Goal: Transaction & Acquisition: Purchase product/service

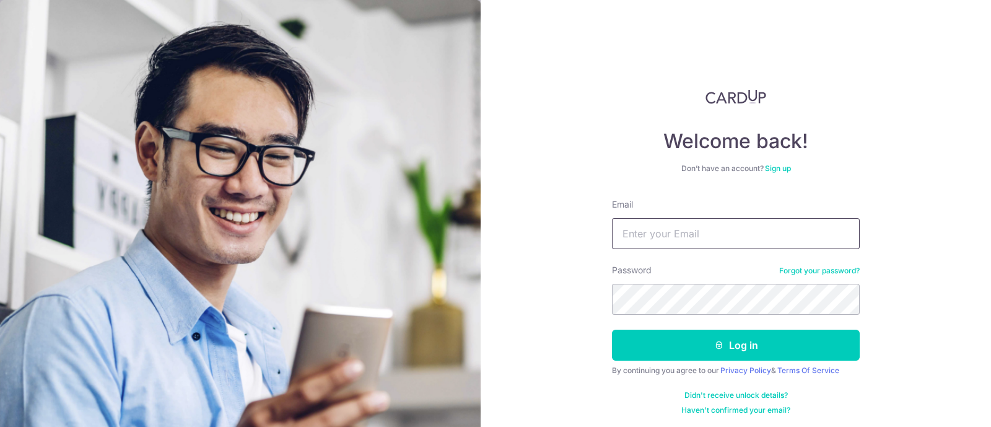
click at [672, 237] on input "Email" at bounding box center [736, 233] width 248 height 31
type input "jasonhong1995@gmail.com"
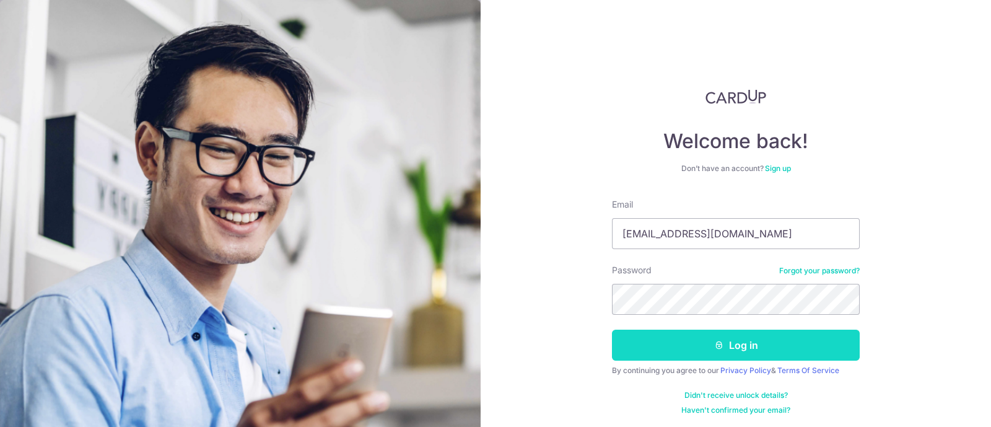
click at [715, 343] on icon "submit" at bounding box center [719, 345] width 10 height 10
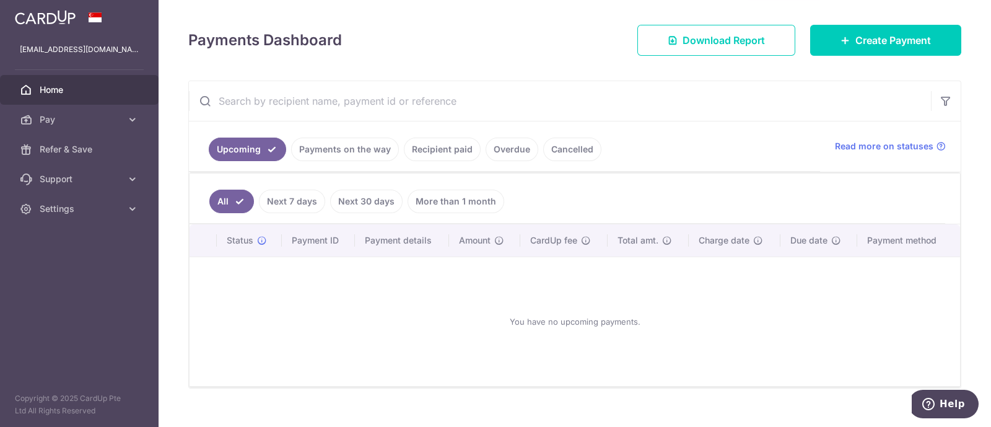
scroll to position [176, 0]
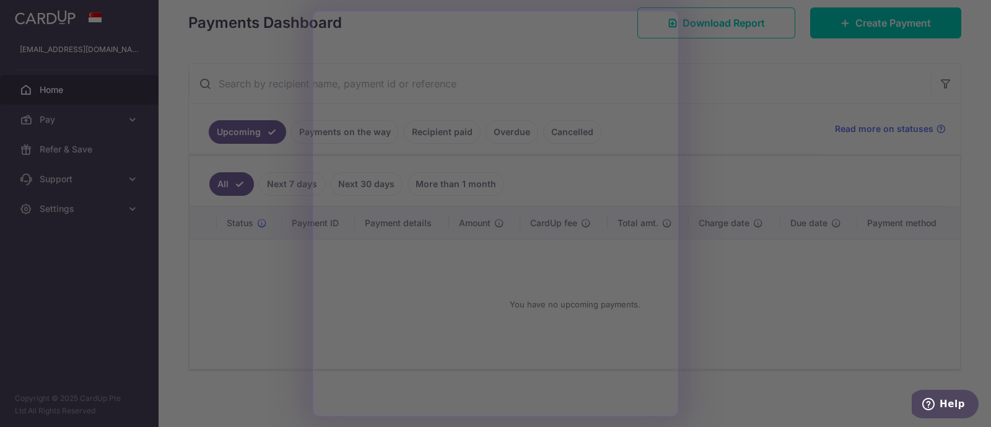
click at [737, 320] on div at bounding box center [500, 215] width 1001 height 431
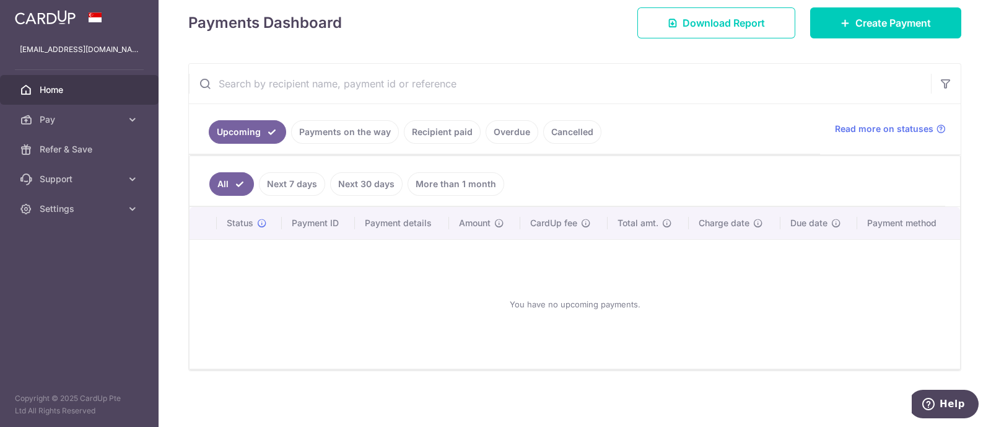
click at [350, 187] on link "Next 30 days" at bounding box center [366, 184] width 72 height 24
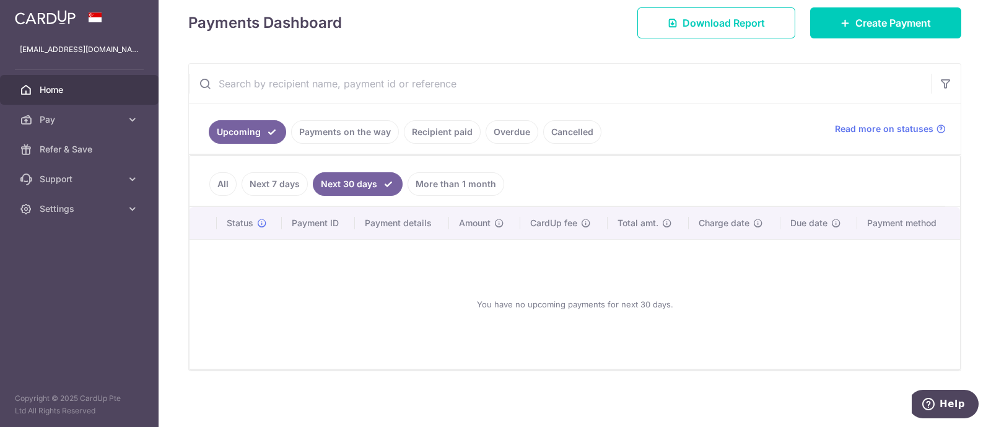
click at [282, 178] on link "Next 7 days" at bounding box center [274, 184] width 66 height 24
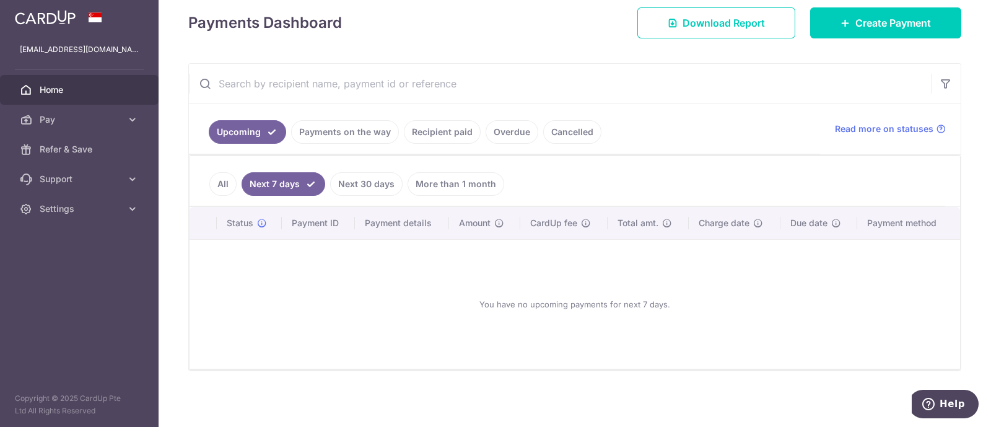
click at [463, 176] on link "More than 1 month" at bounding box center [455, 184] width 97 height 24
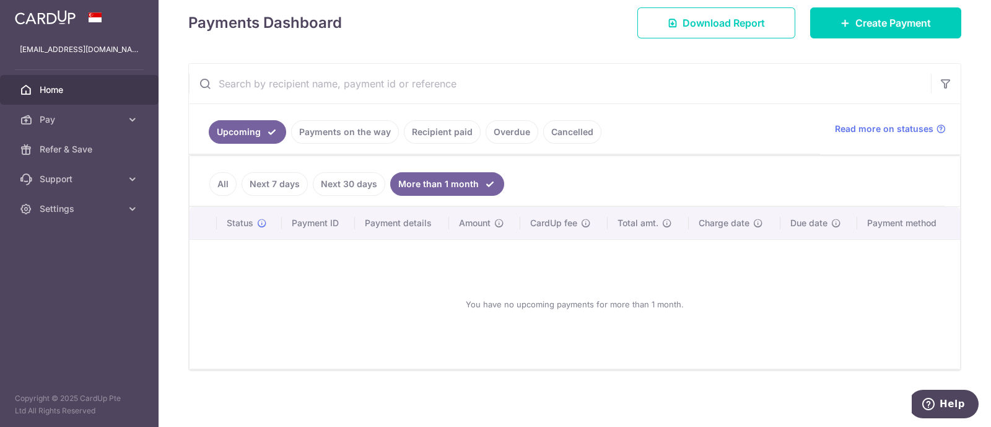
click at [446, 134] on link "Recipient paid" at bounding box center [442, 132] width 77 height 24
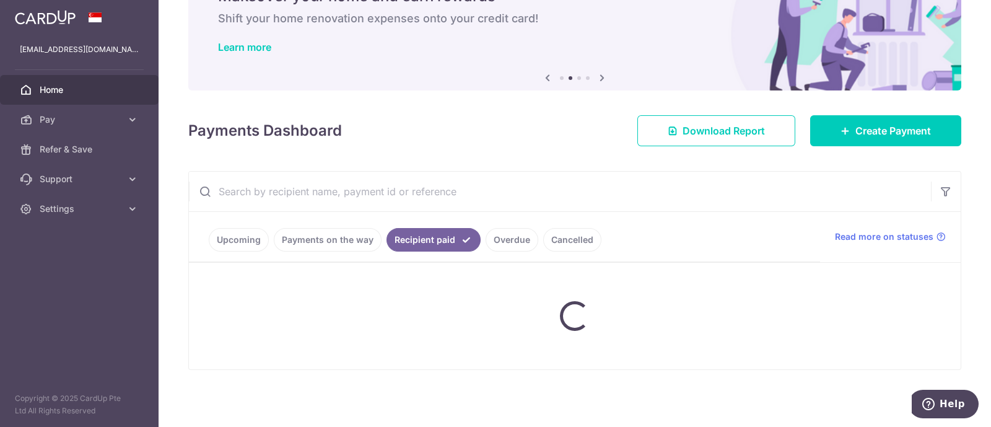
scroll to position [48, 0]
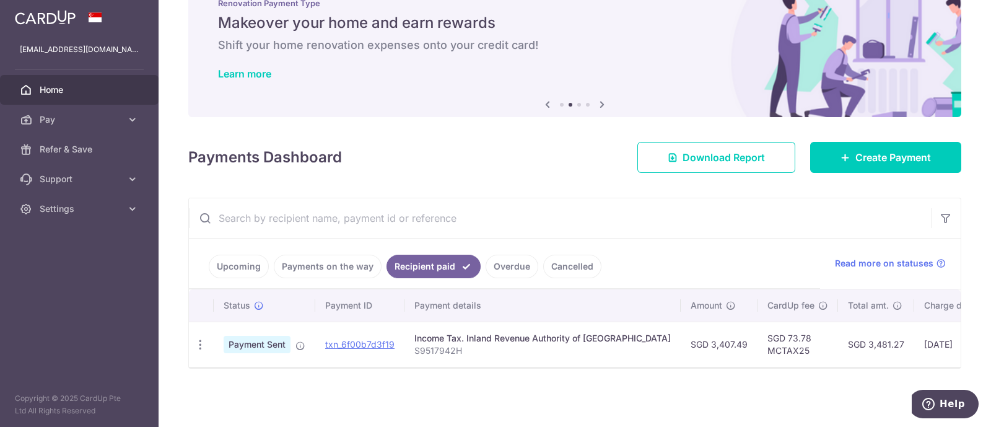
click at [256, 261] on link "Upcoming" at bounding box center [239, 266] width 60 height 24
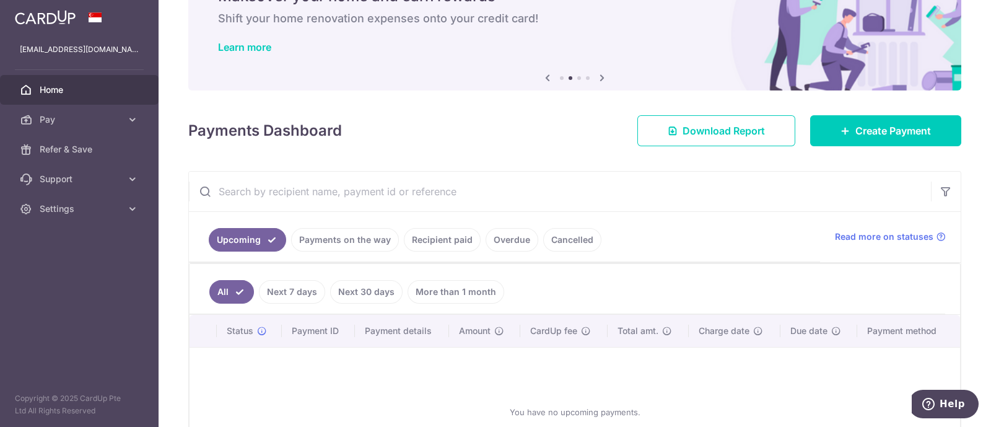
scroll to position [176, 0]
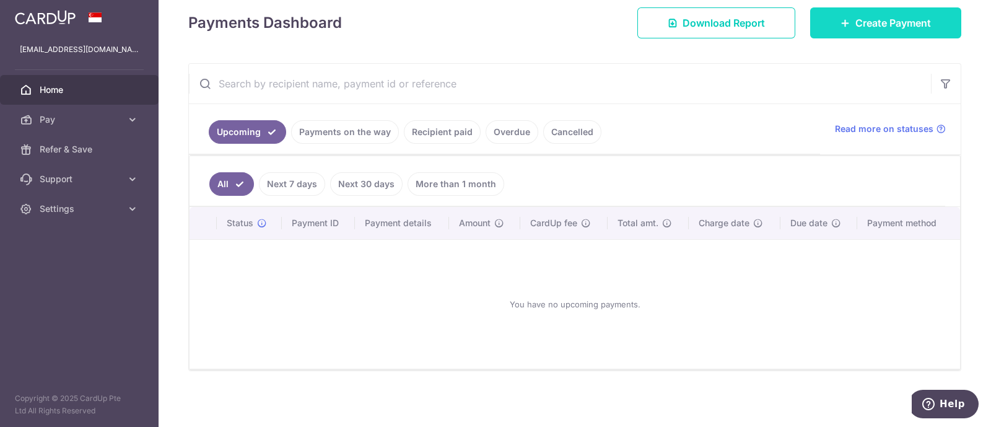
click at [828, 25] on link "Create Payment" at bounding box center [885, 22] width 151 height 31
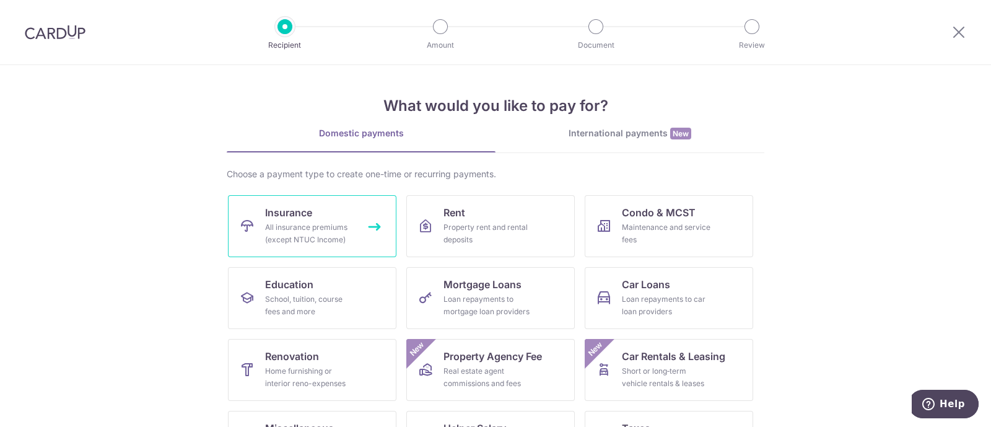
click at [303, 231] on div "All insurance premiums (except NTUC Income)" at bounding box center [309, 233] width 89 height 25
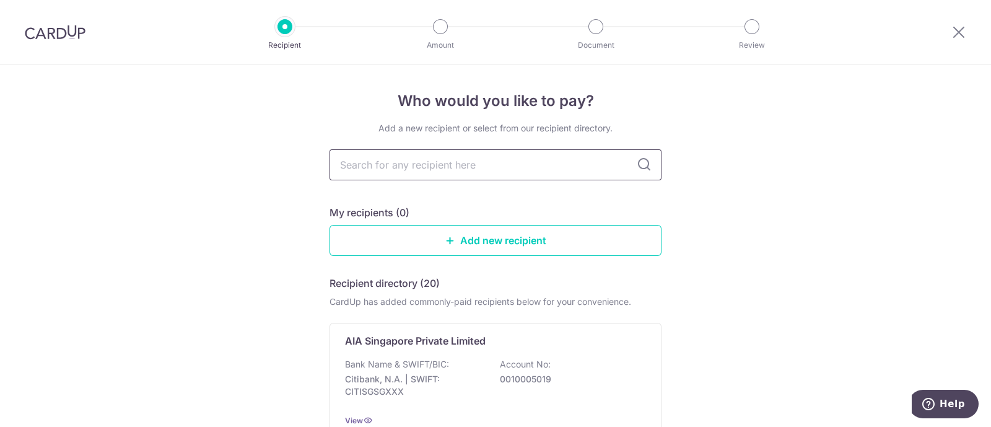
click at [431, 161] on input "text" at bounding box center [495, 164] width 332 height 31
type input "great eas"
type input "great eastern"
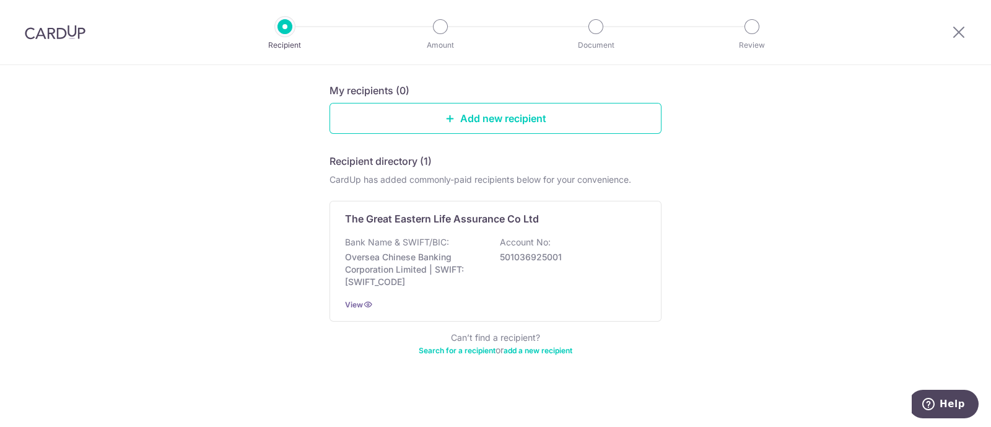
scroll to position [123, 0]
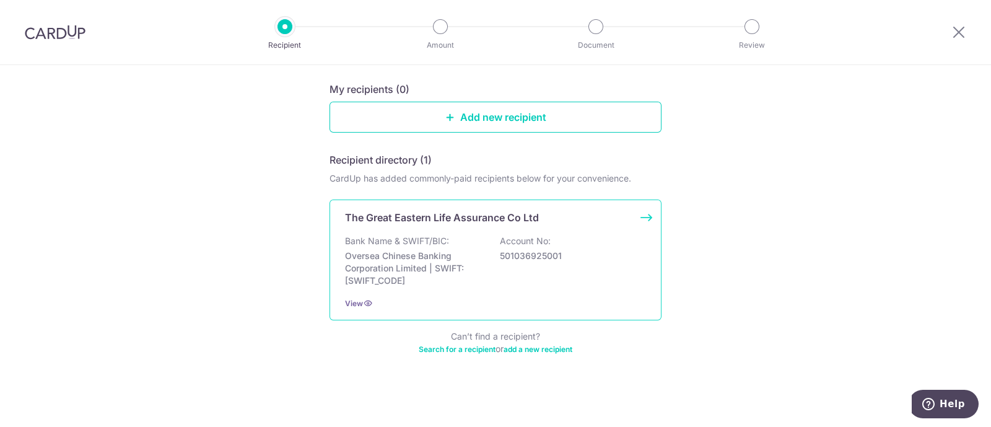
click at [417, 267] on p "Oversea Chinese Banking Corporation Limited | SWIFT: OCBCSGSGXXX" at bounding box center [414, 268] width 139 height 37
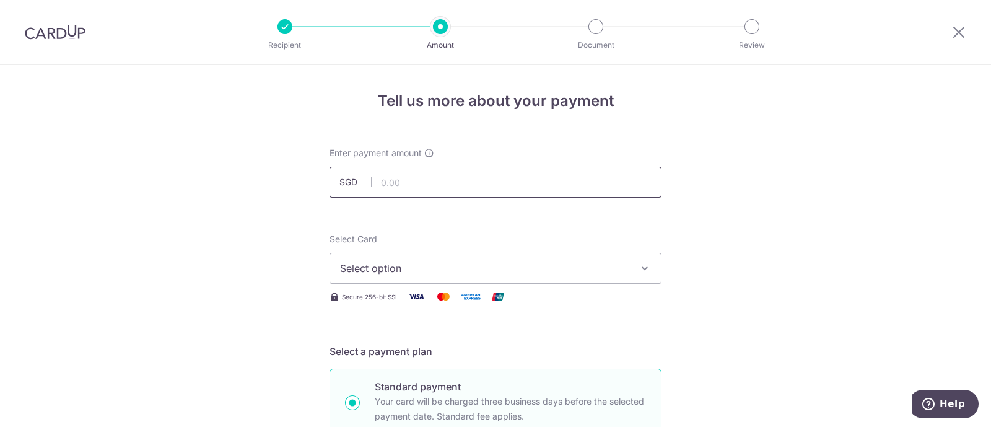
click at [424, 177] on input "text" at bounding box center [495, 182] width 332 height 31
click at [416, 189] on input "text" at bounding box center [495, 182] width 332 height 31
paste input "482.10"
type input "482.10"
click at [418, 270] on span "Select option" at bounding box center [484, 268] width 289 height 15
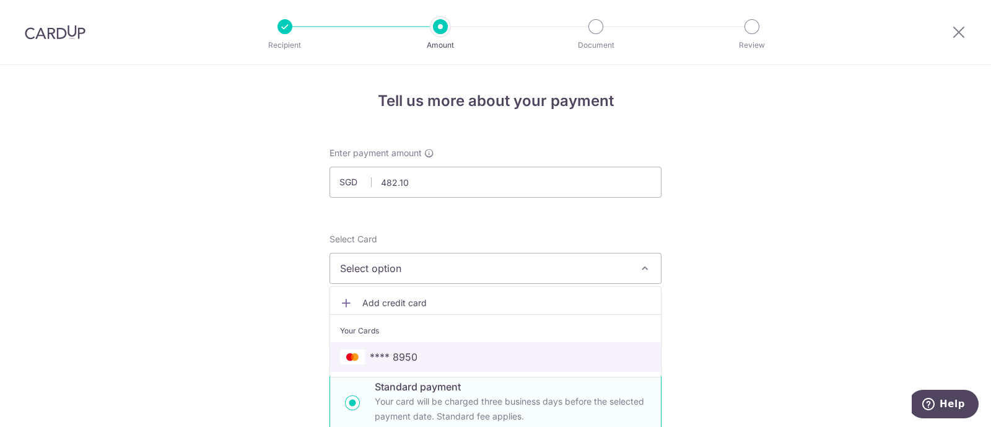
click at [427, 350] on span "**** 8950" at bounding box center [495, 356] width 311 height 15
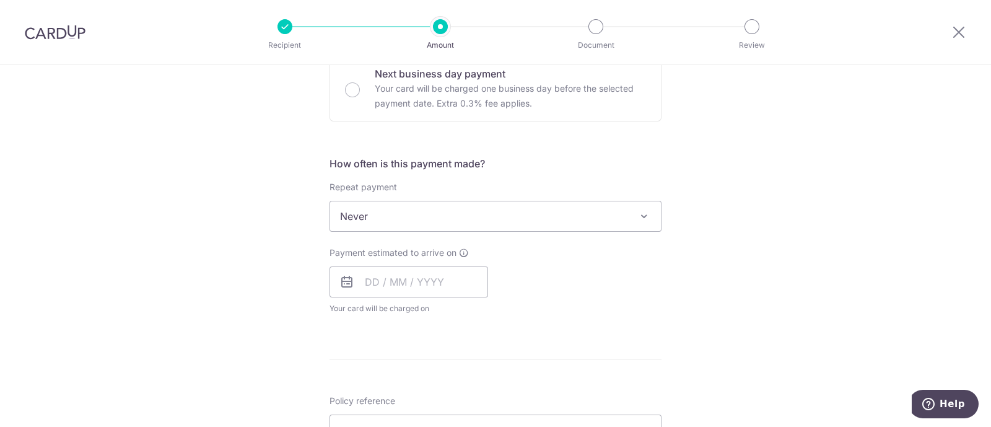
scroll to position [387, 0]
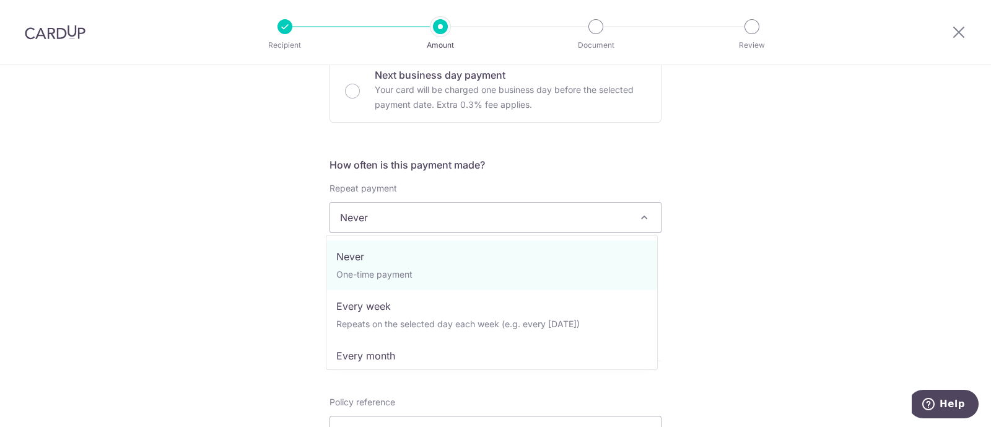
click at [447, 222] on span "Never" at bounding box center [495, 217] width 331 height 30
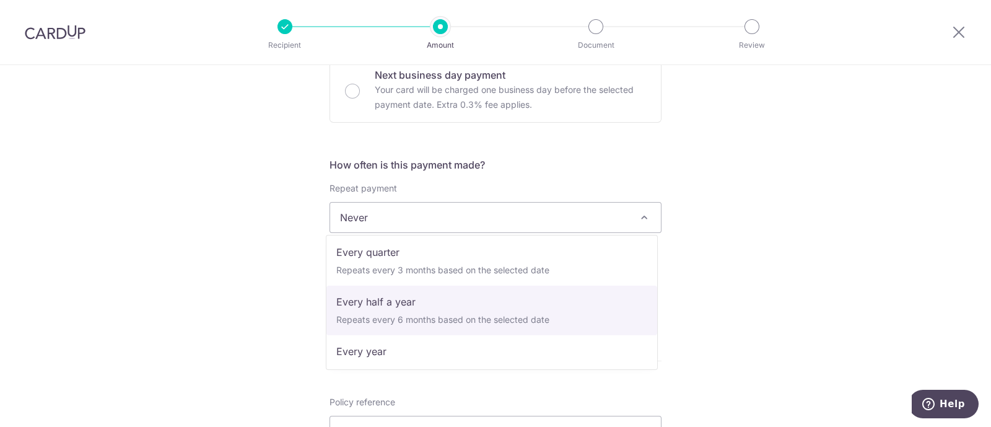
scroll to position [154, 0]
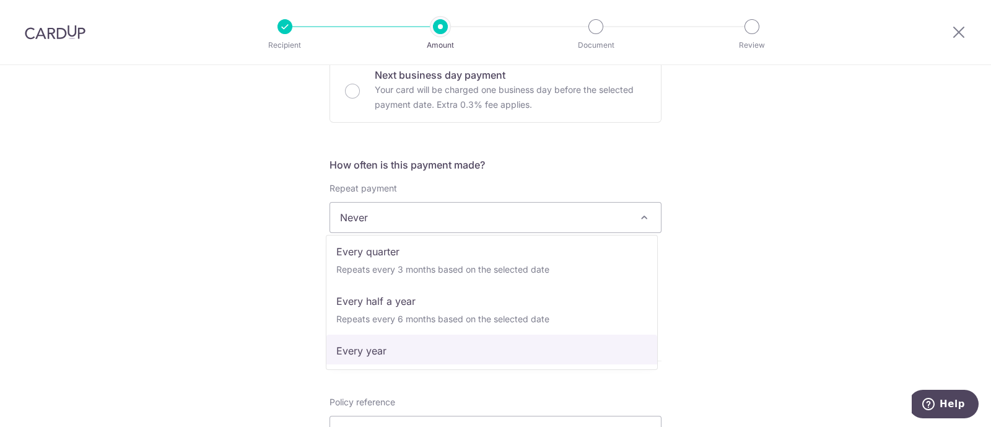
select select "6"
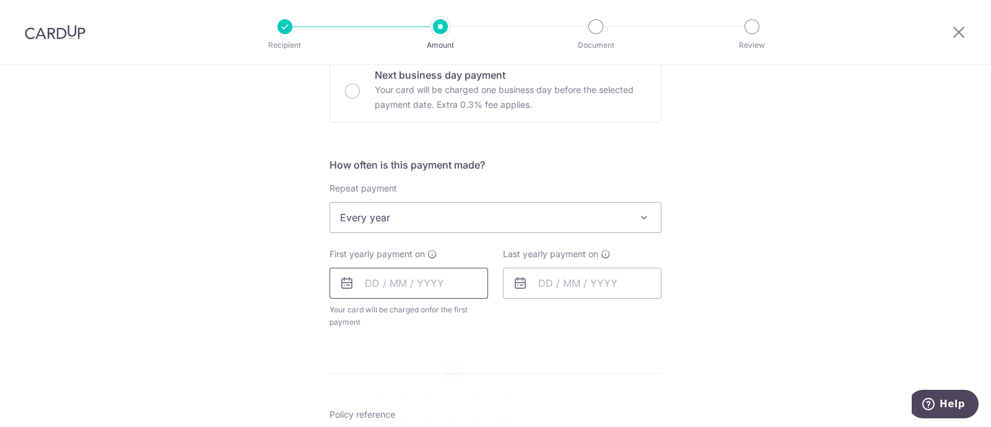
click at [407, 279] on input "text" at bounding box center [408, 282] width 159 height 31
click at [446, 367] on link "4" at bounding box center [454, 371] width 20 height 20
type input "[DATE]"
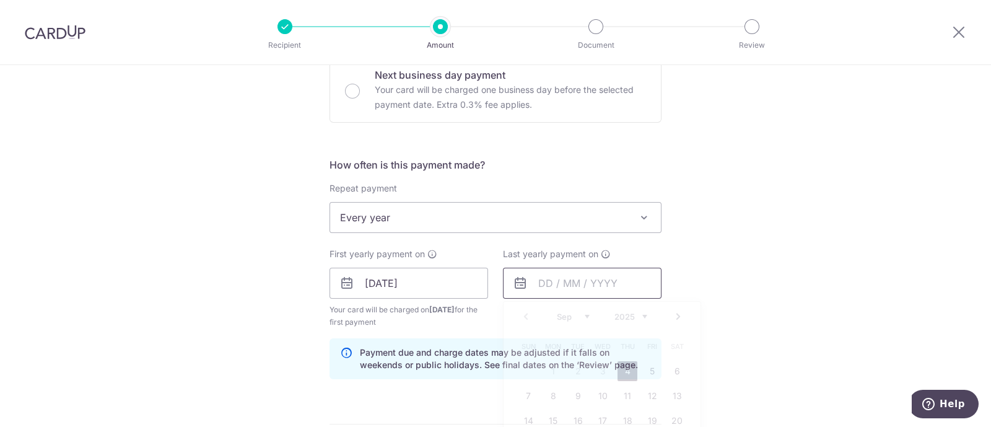
click at [548, 285] on input "text" at bounding box center [582, 282] width 159 height 31
click at [774, 219] on div "Tell us more about your payment Enter payment amount SGD 482.10 482.10 Select C…" at bounding box center [495, 269] width 991 height 1183
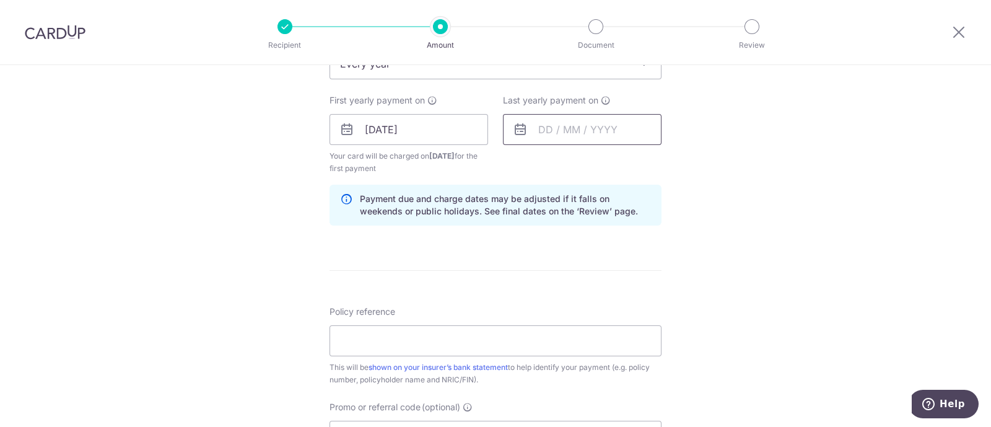
click at [589, 130] on input "text" at bounding box center [582, 129] width 159 height 31
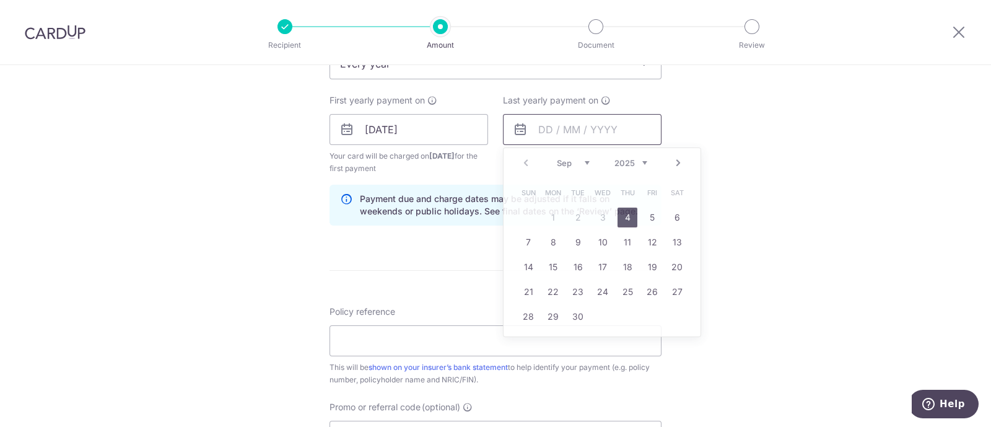
scroll to position [541, 0]
click at [638, 157] on select "2025 2026 2027 2028 2029 2030 2031 2032 2033 2034 2035" at bounding box center [630, 162] width 33 height 10
click at [601, 221] on link "4" at bounding box center [603, 217] width 20 height 20
type input "04/09/2030"
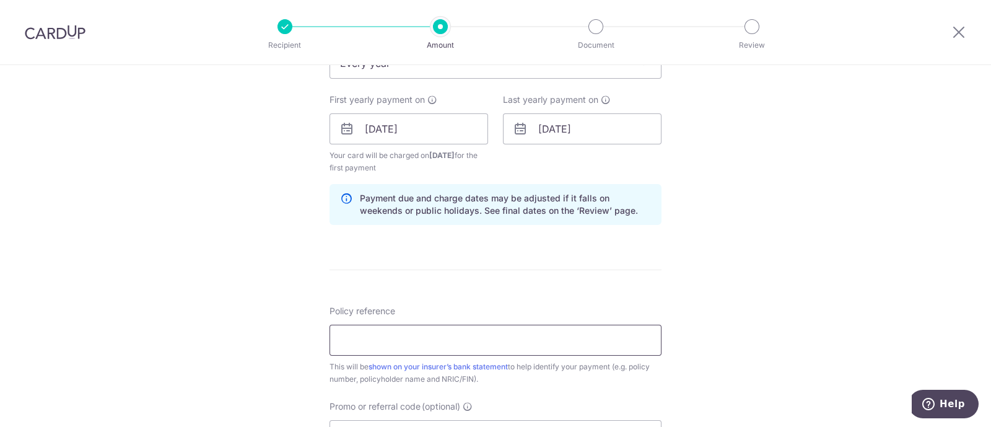
click at [501, 339] on input "Policy reference" at bounding box center [495, 339] width 332 height 31
click at [574, 128] on input "04/09/2030" at bounding box center [582, 128] width 159 height 31
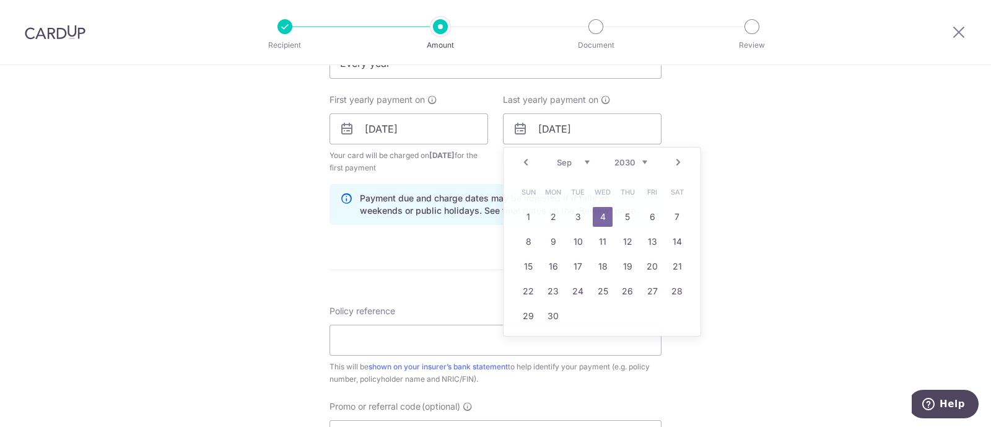
click at [797, 211] on div "Tell us more about your payment Enter payment amount SGD 482.10 482.10 Select C…" at bounding box center [495, 115] width 991 height 1183
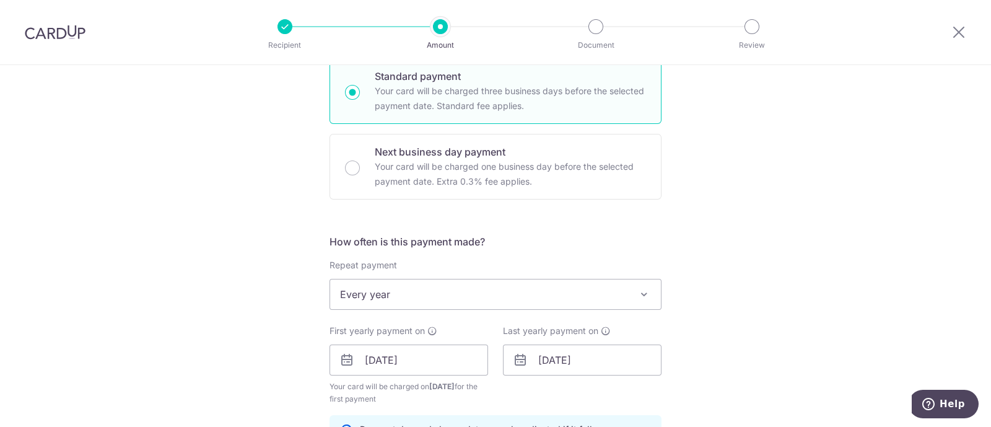
scroll to position [309, 0]
click at [458, 302] on span "Every year" at bounding box center [495, 295] width 331 height 30
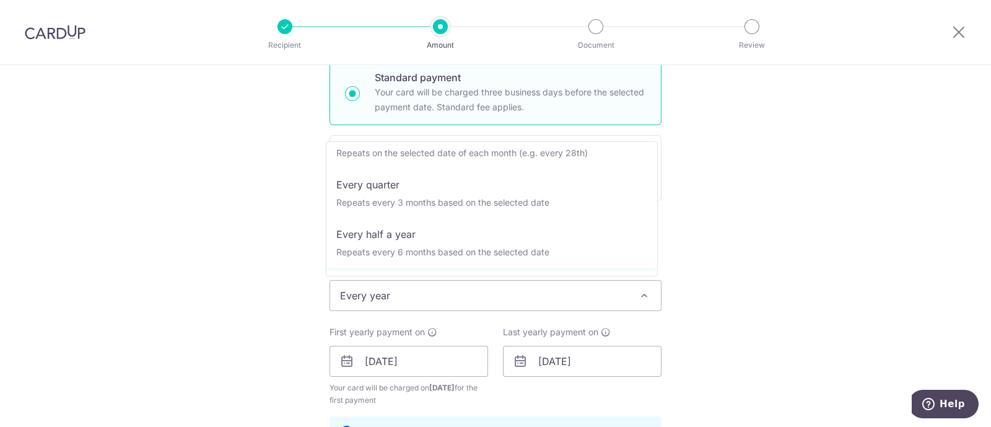
scroll to position [0, 0]
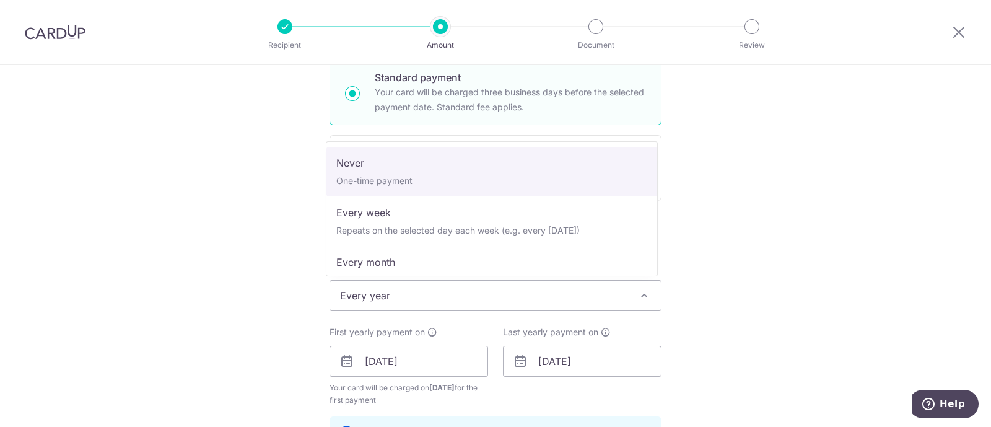
select select "1"
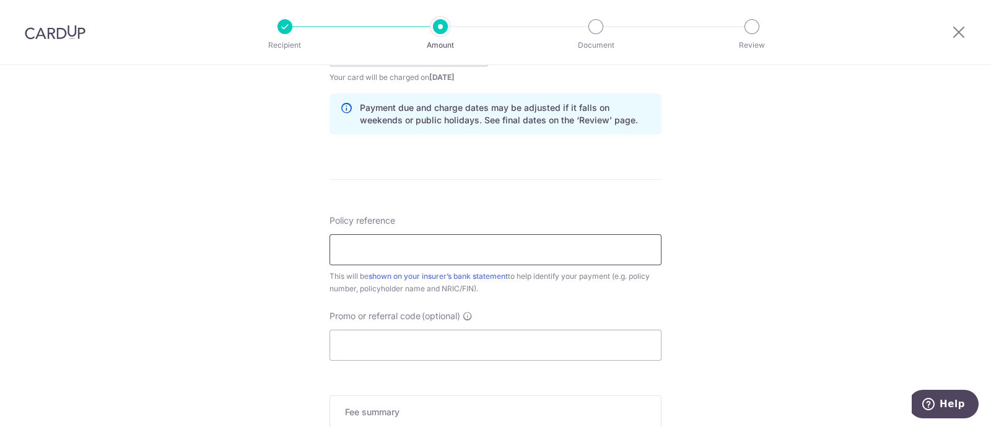
scroll to position [619, 0]
click at [429, 245] on input "Policy reference" at bounding box center [495, 250] width 332 height 31
paste input "IOH3200625"
type input "IOH3200625"
click at [194, 267] on div "Tell us more about your payment Enter payment amount SGD 482.10 482.10 Select C…" at bounding box center [495, 31] width 991 height 1171
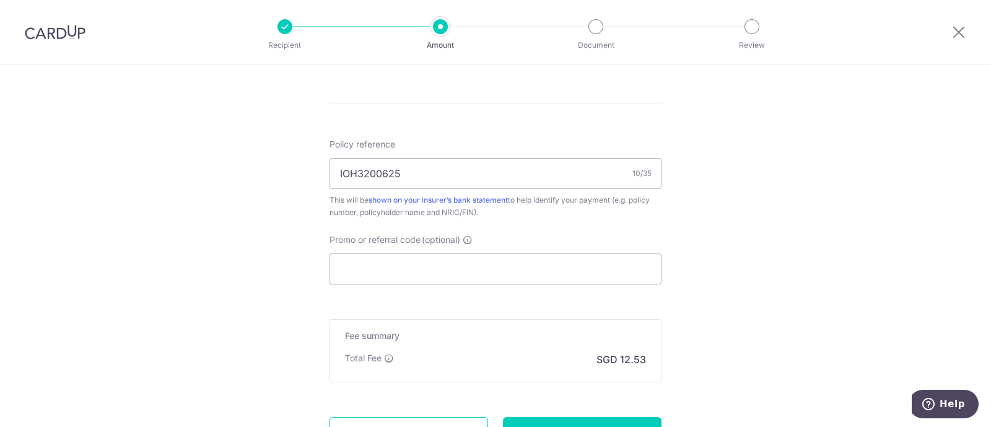
scroll to position [696, 0]
click at [411, 253] on input "Promo or referral code (optional)" at bounding box center [495, 268] width 332 height 31
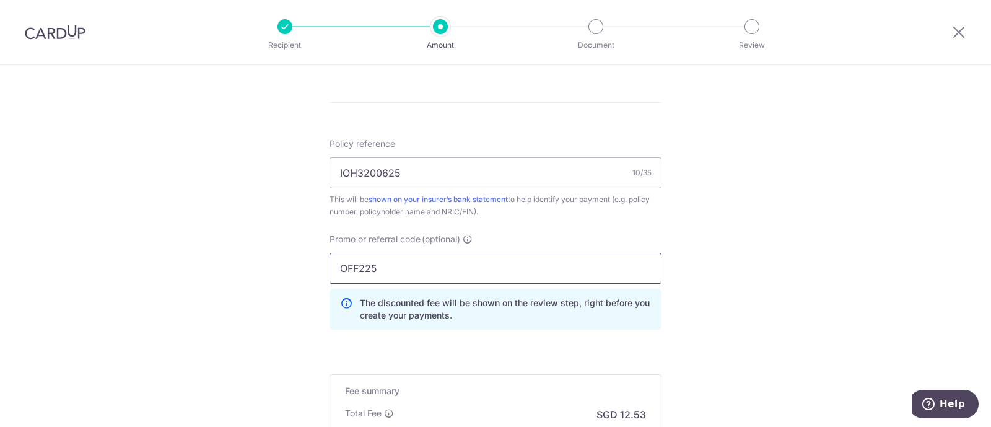
type input "OFF225"
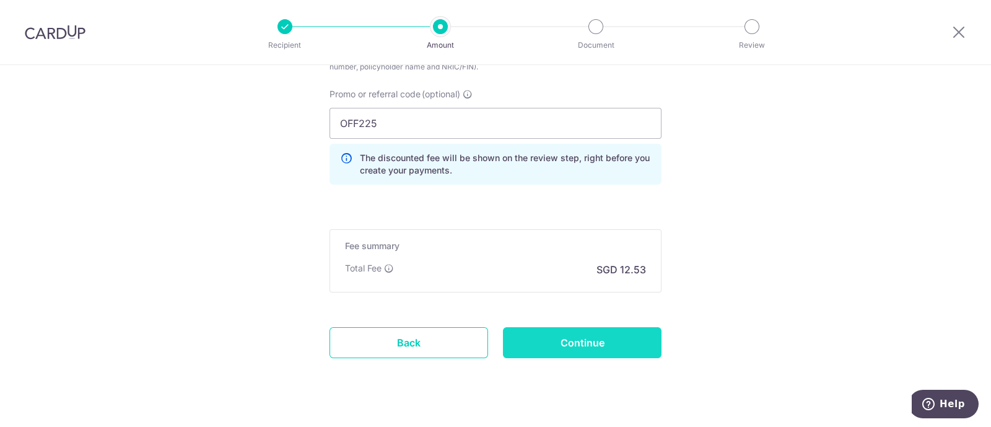
click at [583, 346] on input "Continue" at bounding box center [582, 342] width 159 height 31
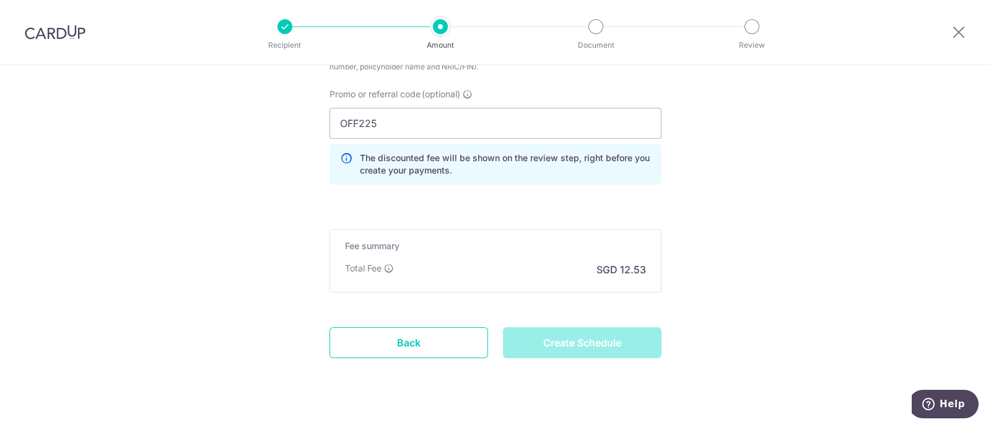
type input "Create Schedule"
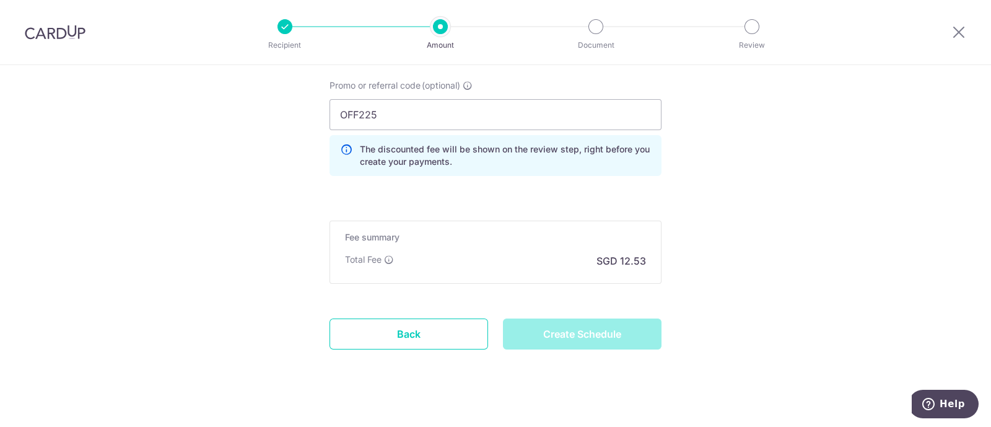
scroll to position [850, 0]
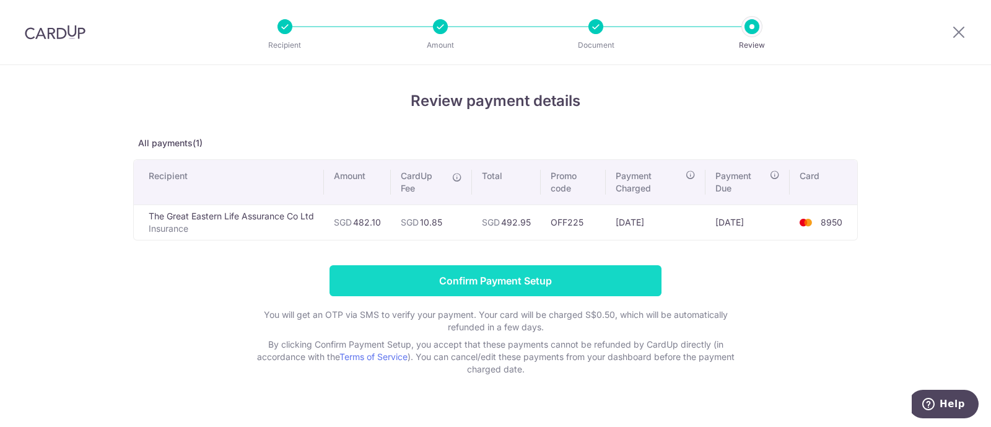
click at [569, 278] on input "Confirm Payment Setup" at bounding box center [495, 280] width 332 height 31
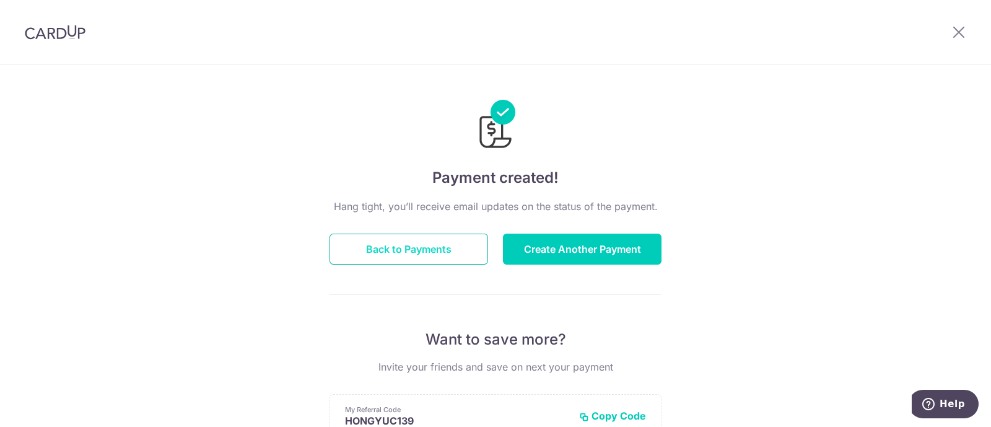
click at [403, 246] on button "Back to Payments" at bounding box center [408, 248] width 159 height 31
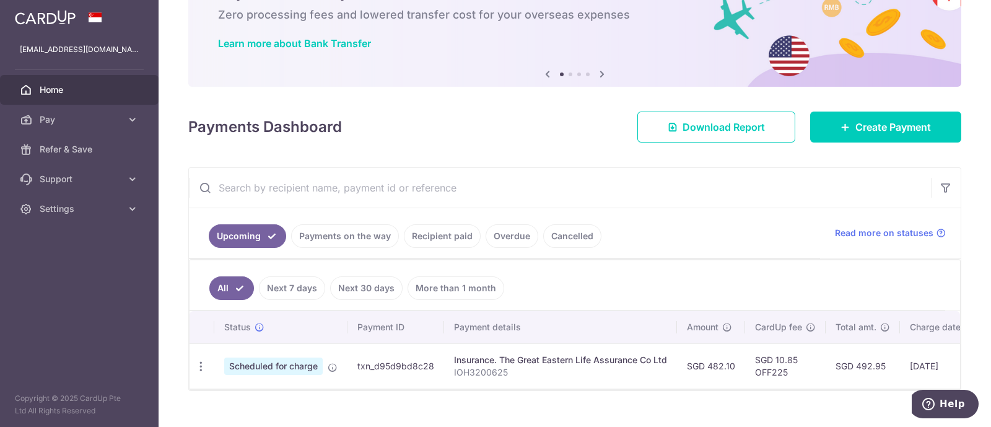
scroll to position [99, 0]
